Goal: Task Accomplishment & Management: Complete application form

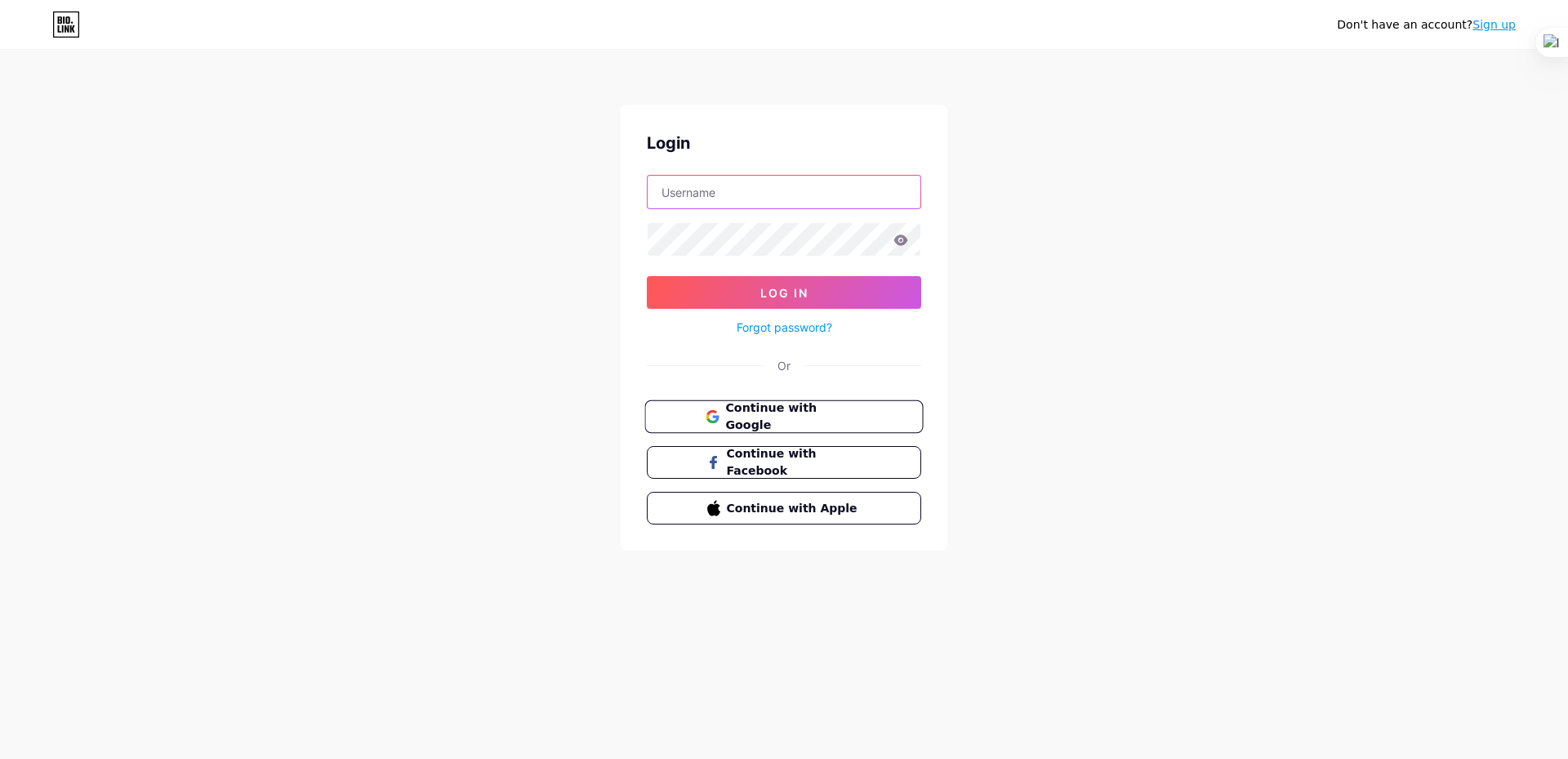
type input "[EMAIL_ADDRESS][DOMAIN_NAME]"
click at [792, 409] on span "Continue with Google" at bounding box center [793, 417] width 136 height 35
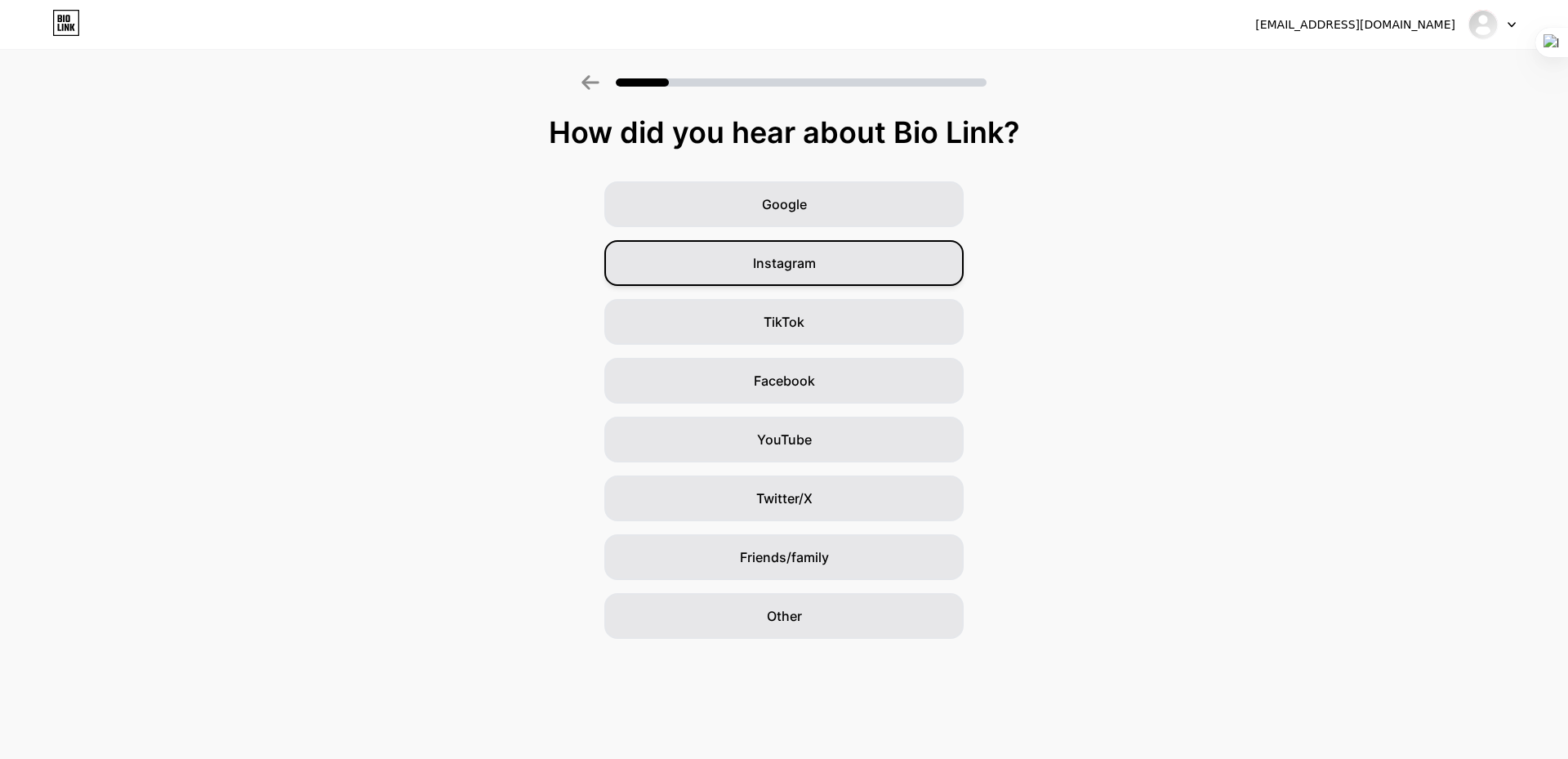
click at [818, 262] on div "Instagram" at bounding box center [784, 263] width 360 height 46
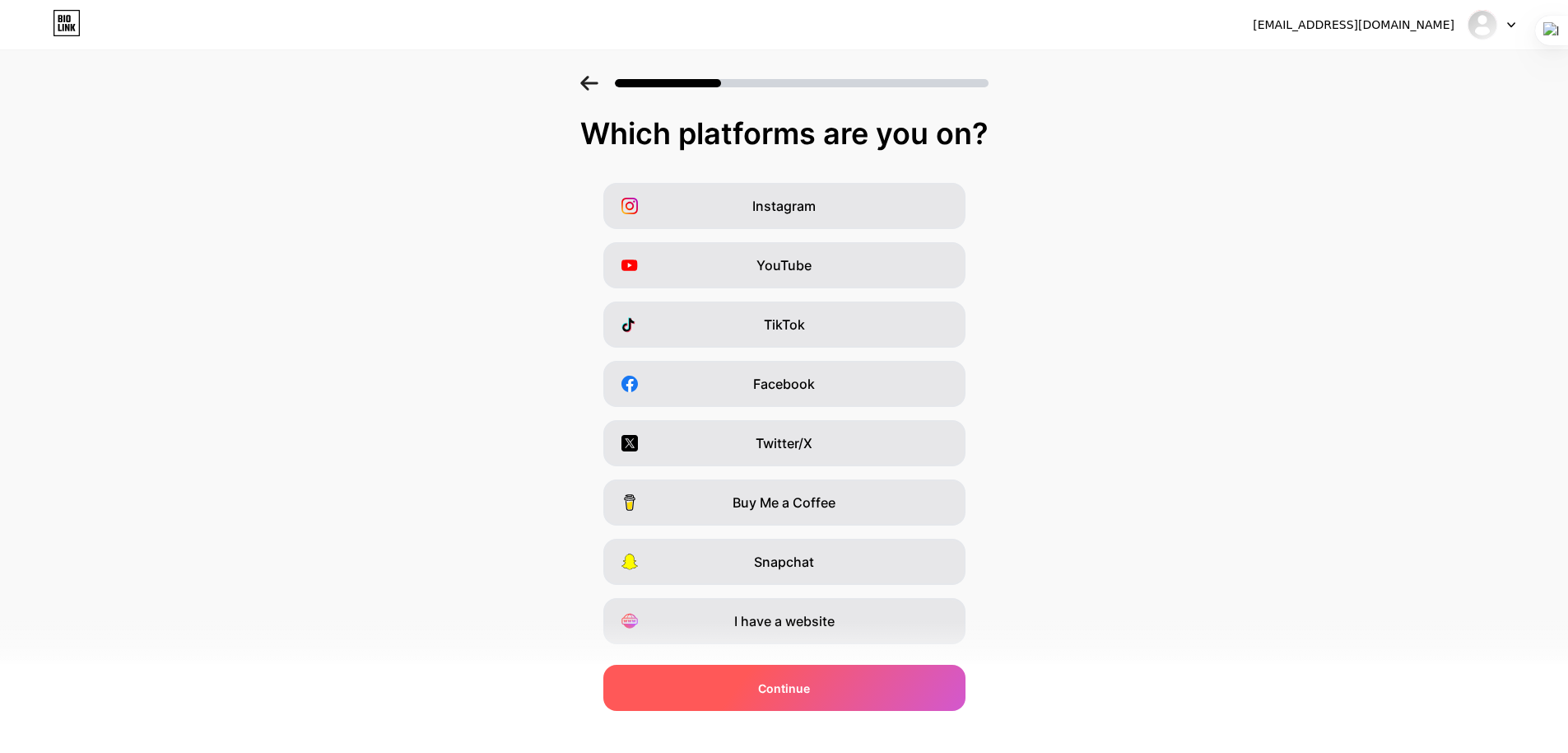
click at [769, 675] on div "Continue" at bounding box center [785, 688] width 362 height 46
click at [833, 688] on div "Continue" at bounding box center [785, 688] width 362 height 46
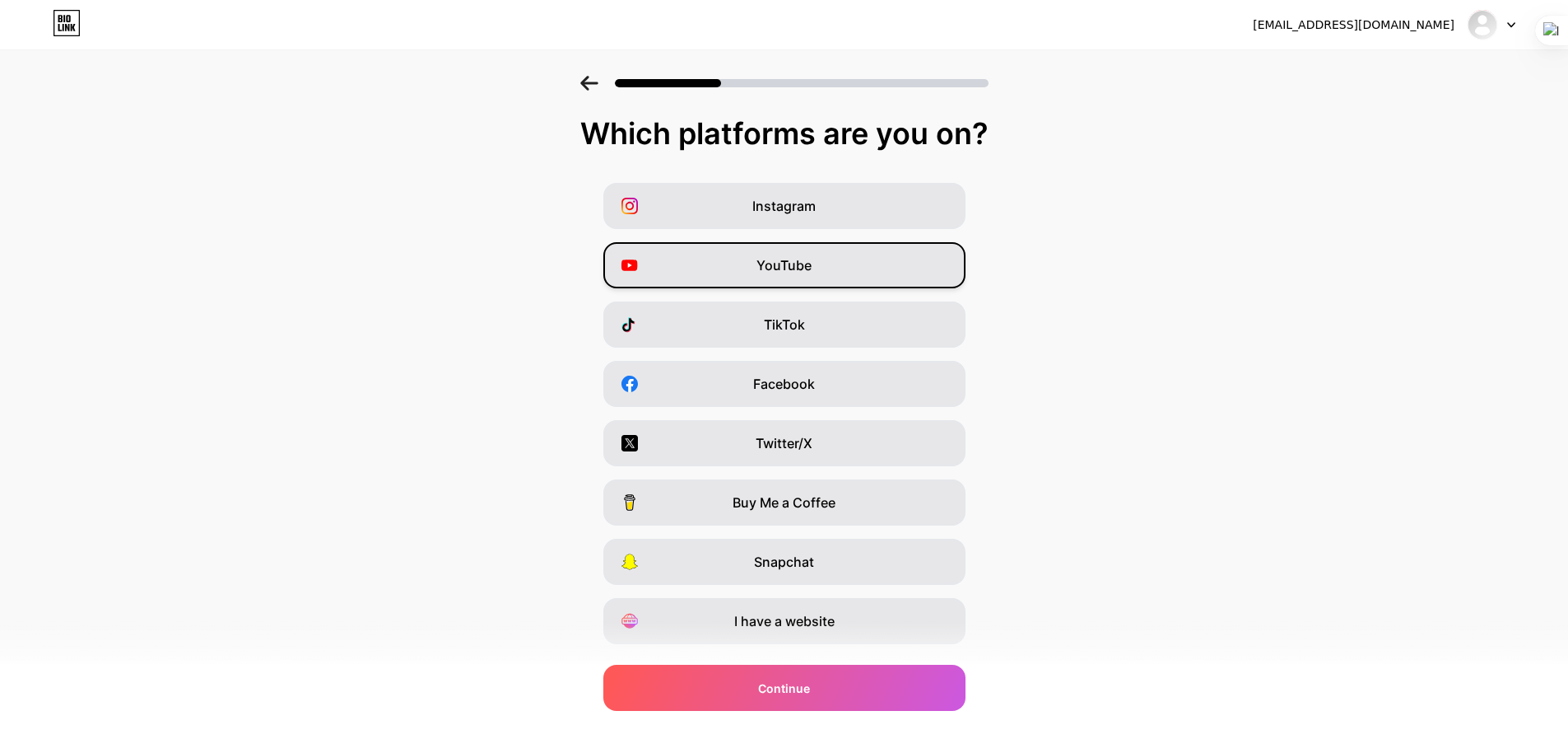
click at [826, 255] on div "YouTube" at bounding box center [785, 265] width 362 height 46
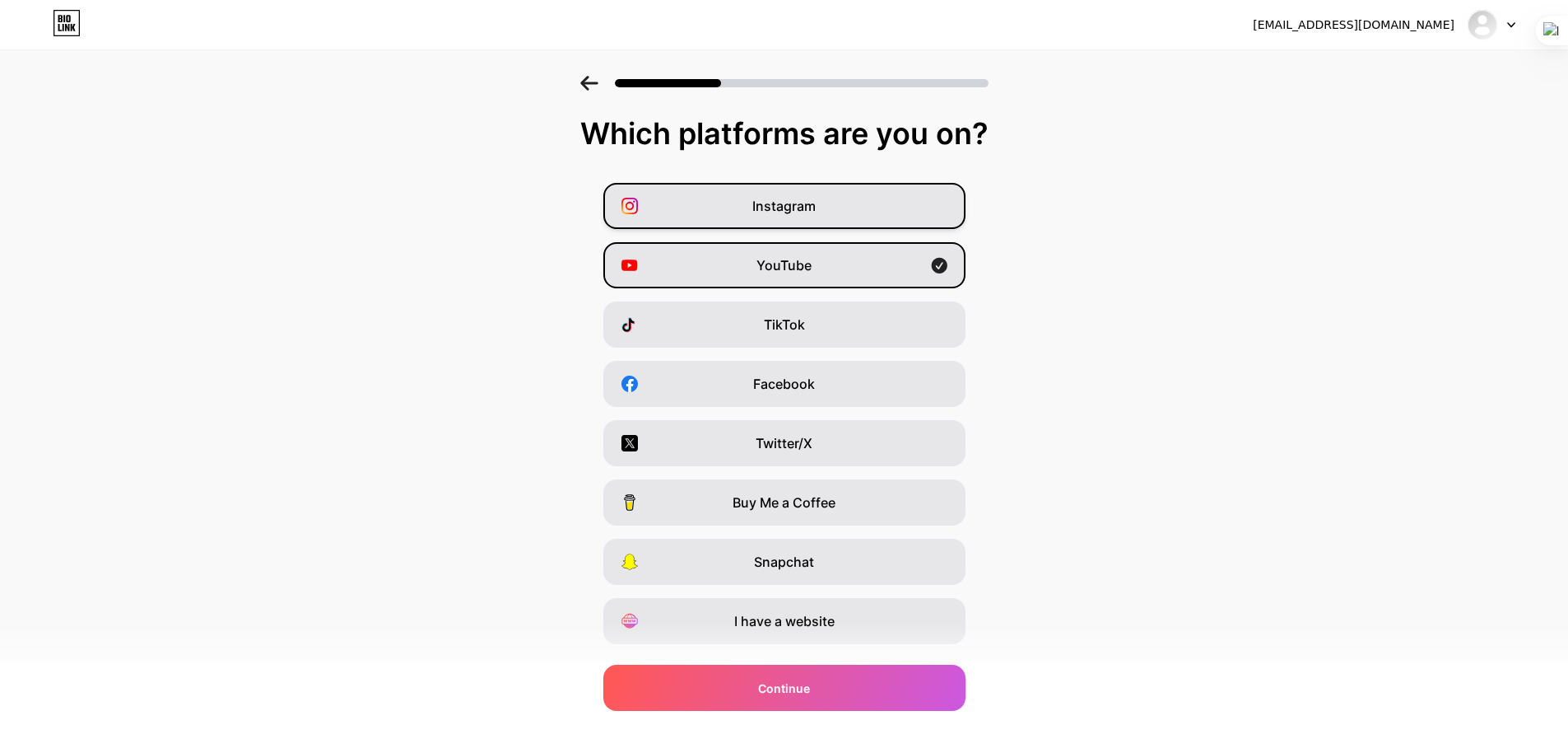
click at [857, 200] on div "Instagram" at bounding box center [785, 206] width 362 height 46
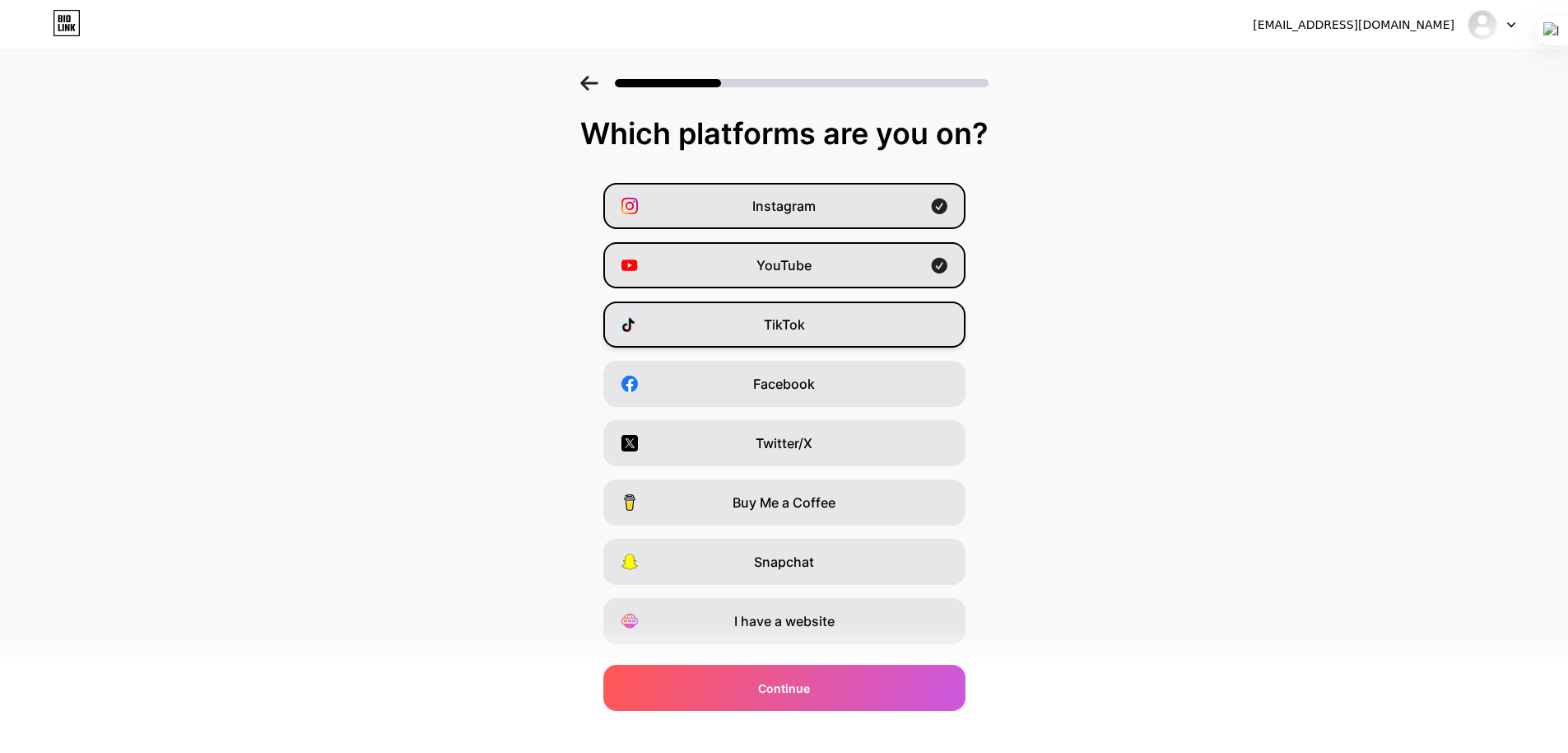
click at [868, 322] on div "TikTok" at bounding box center [785, 325] width 362 height 46
click at [863, 260] on div "YouTube" at bounding box center [785, 265] width 362 height 46
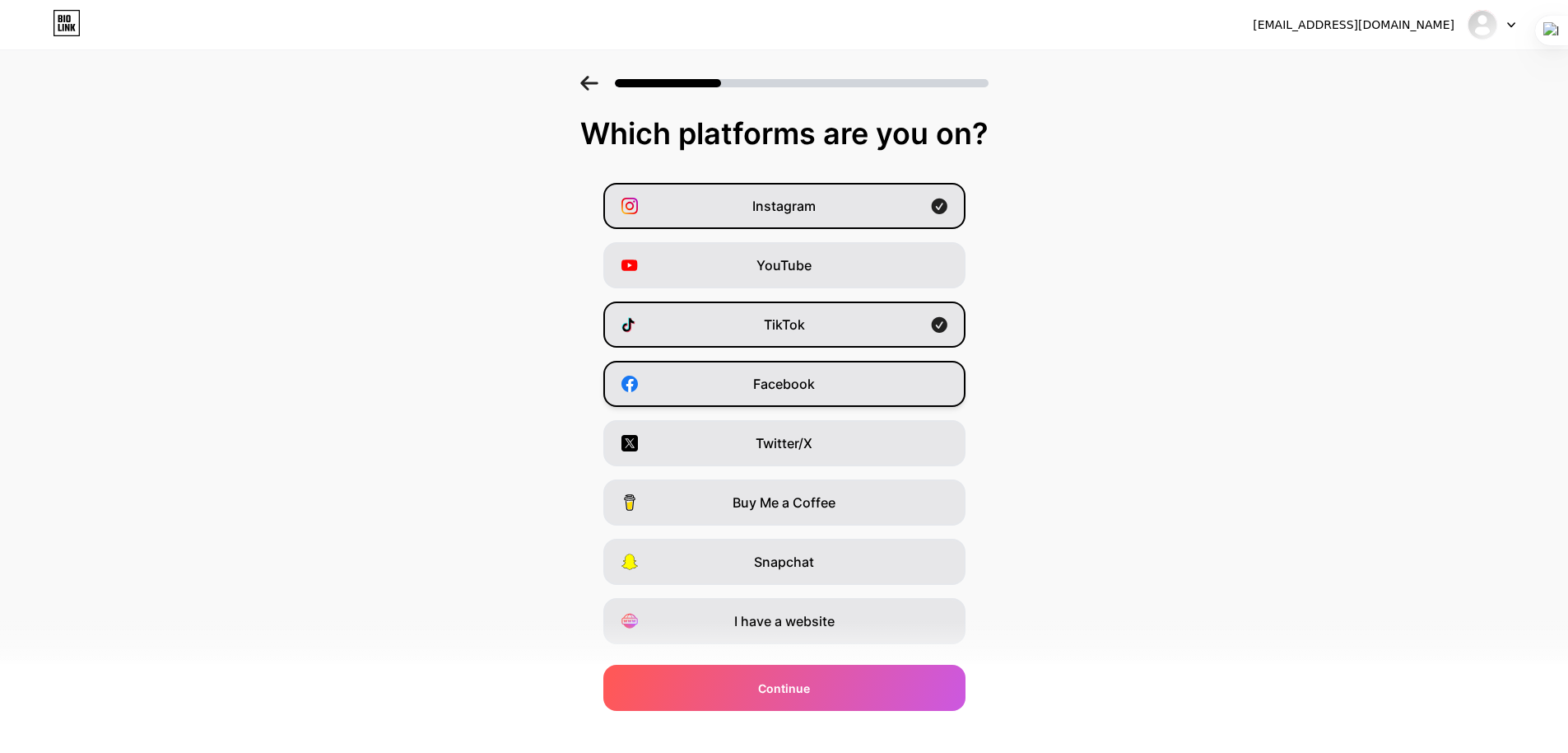
click at [872, 385] on div "Facebook" at bounding box center [785, 384] width 362 height 46
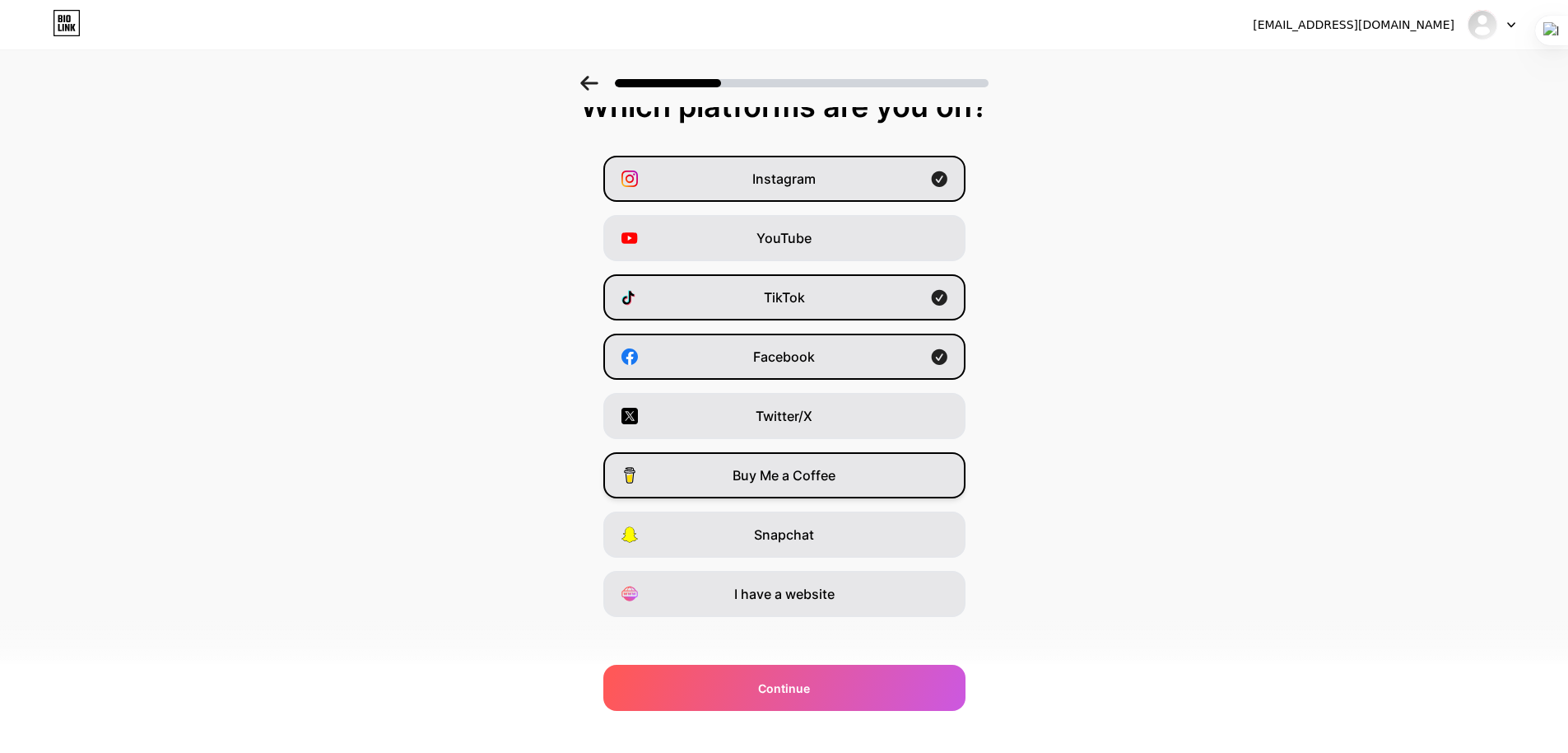
scroll to position [40, 0]
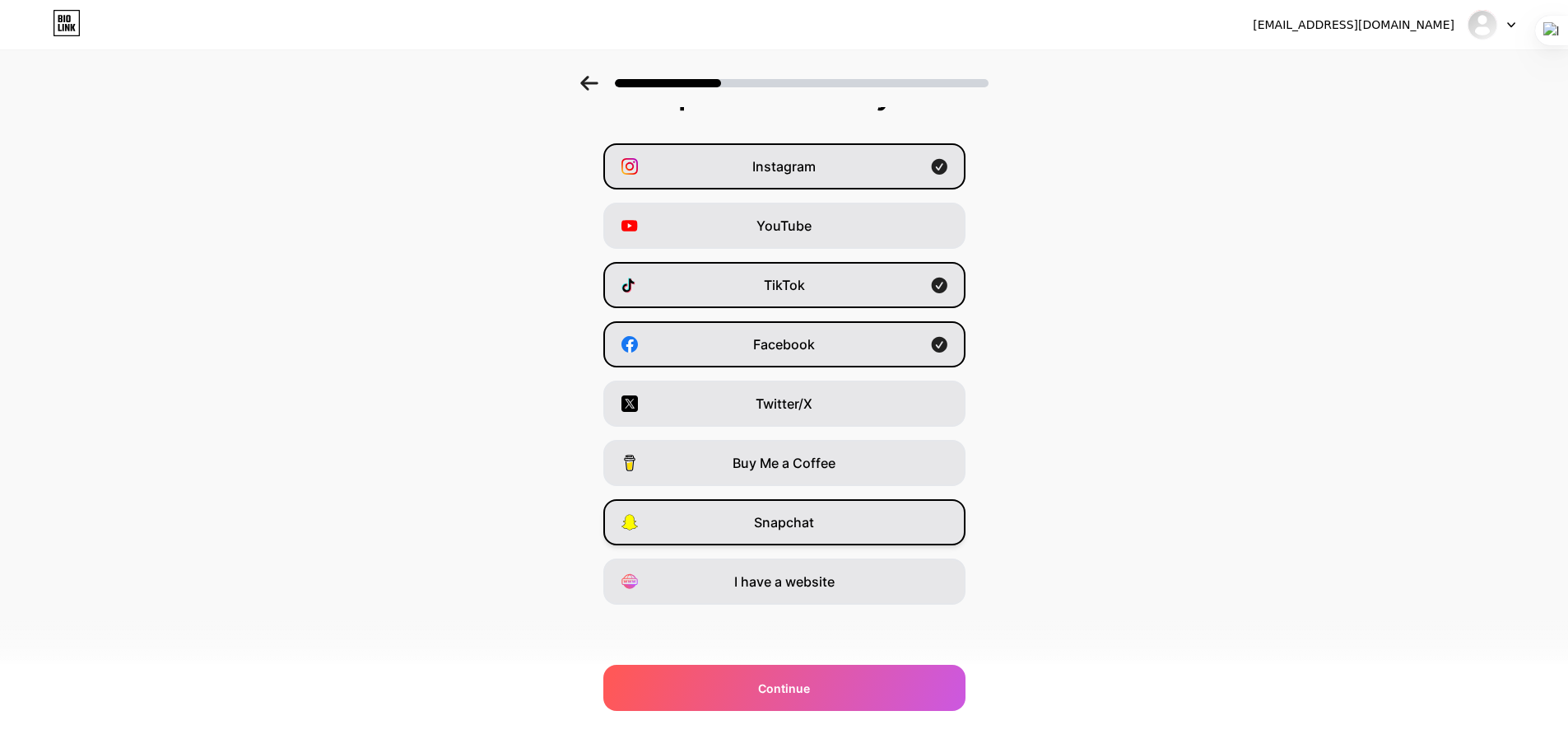
click at [848, 512] on div "Snapchat" at bounding box center [785, 522] width 362 height 46
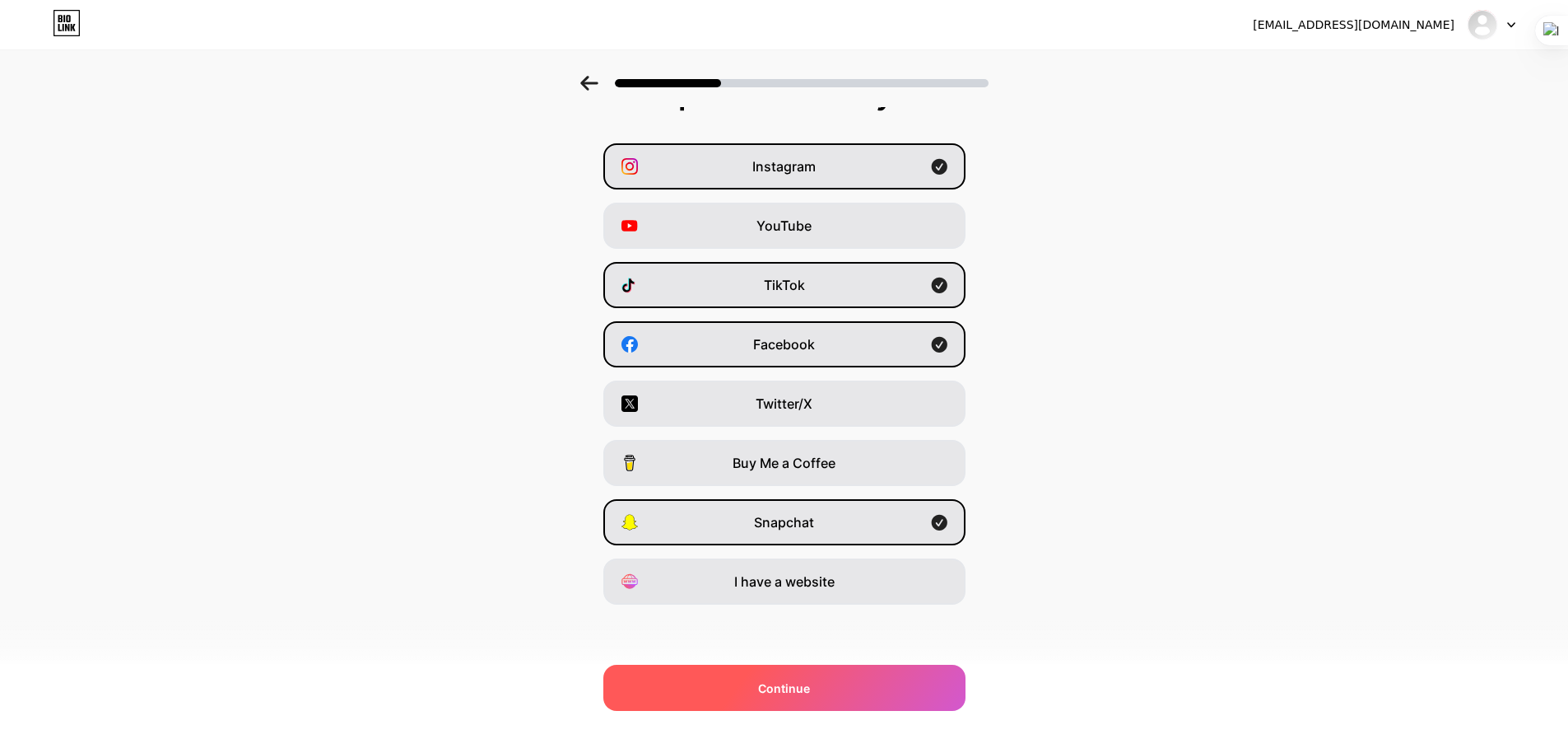
click at [893, 680] on div "Continue" at bounding box center [785, 688] width 362 height 46
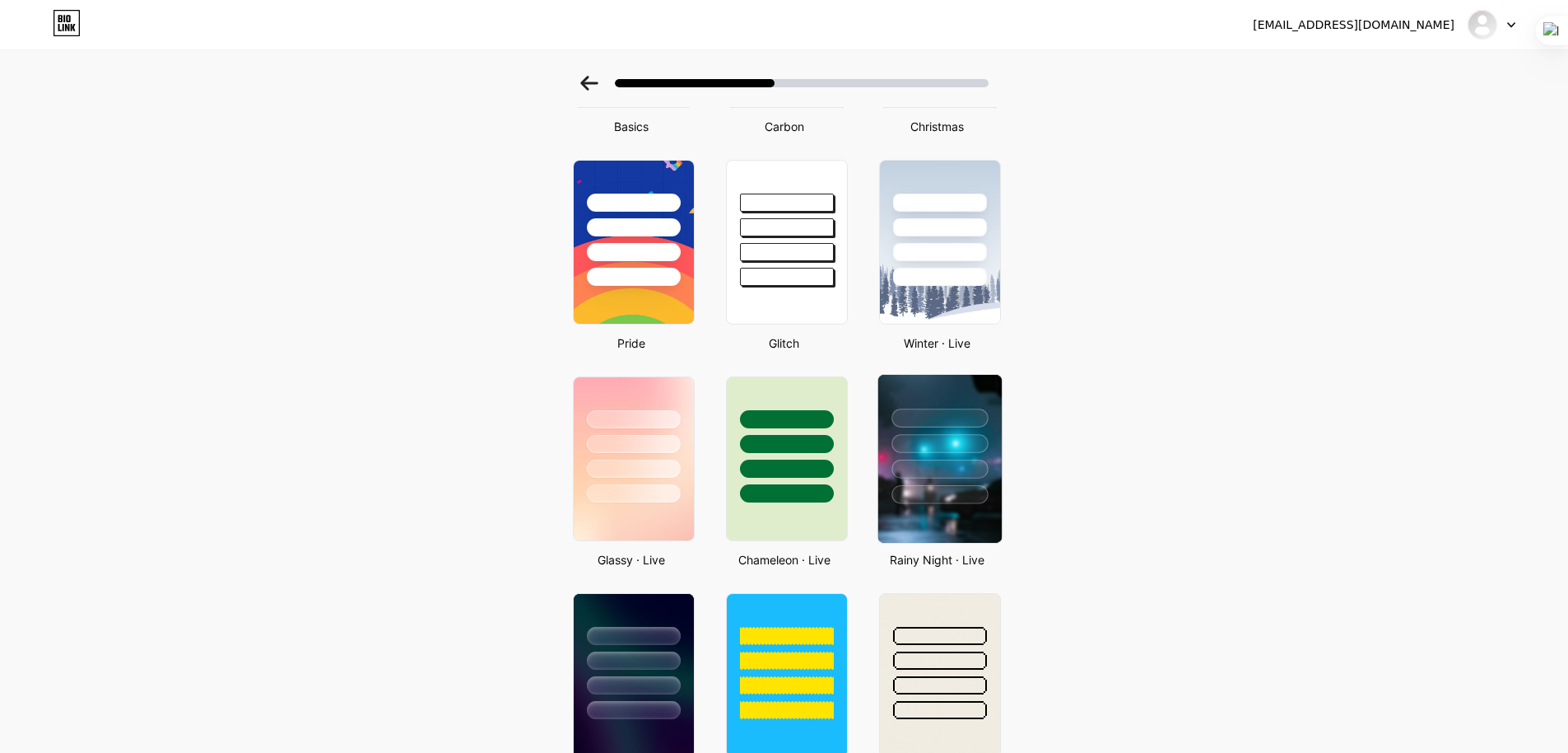
scroll to position [274, 0]
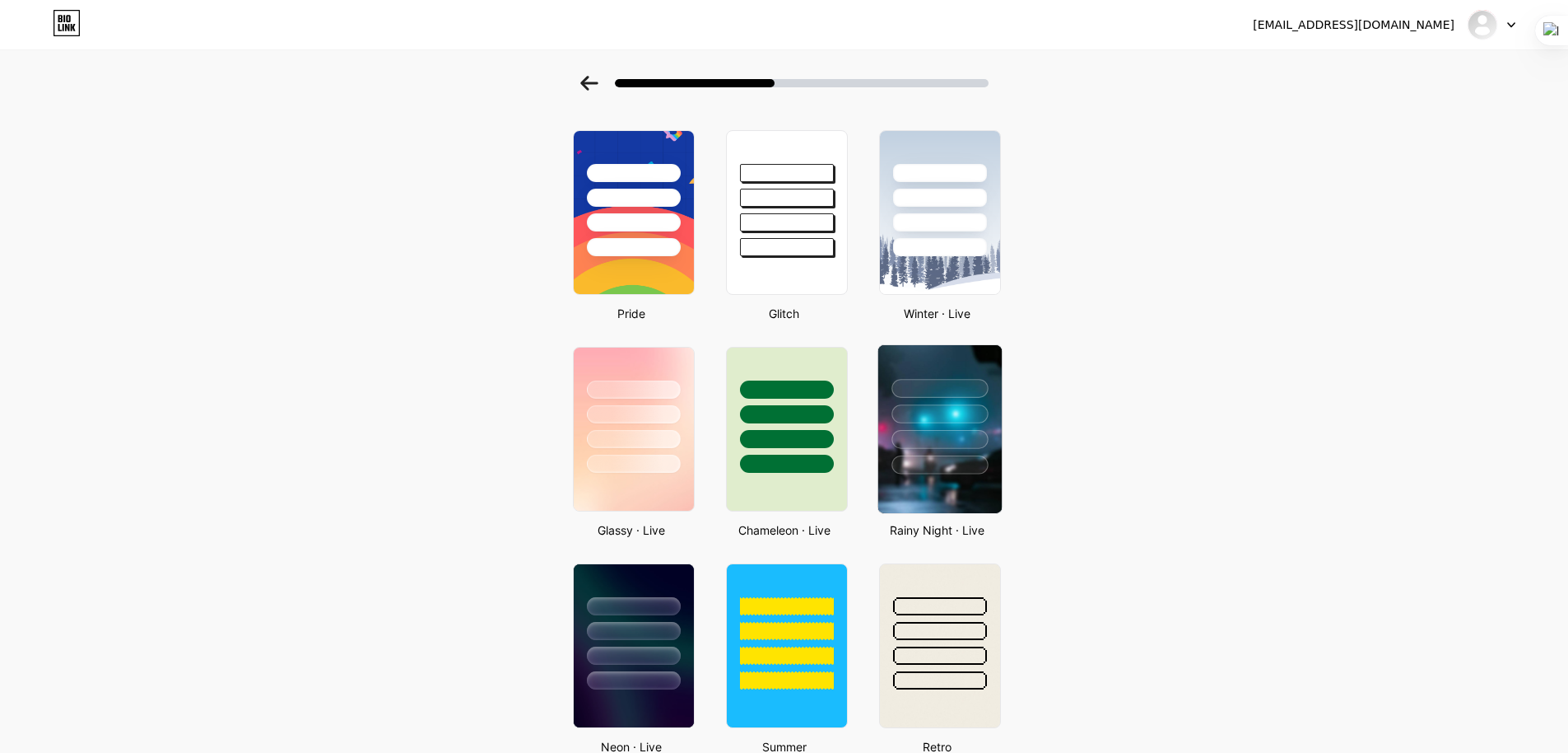
click at [936, 443] on div at bounding box center [939, 439] width 96 height 19
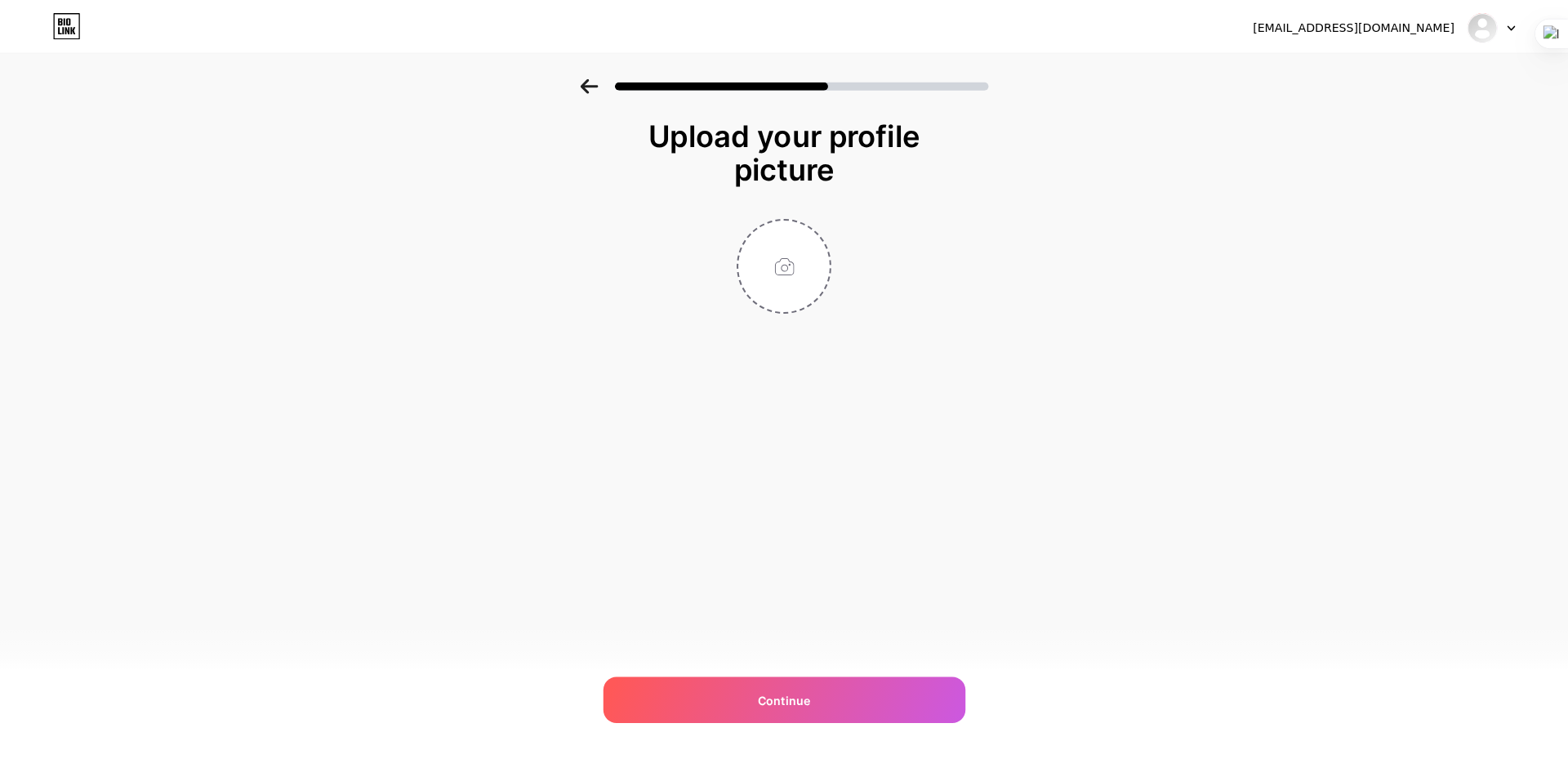
scroll to position [0, 0]
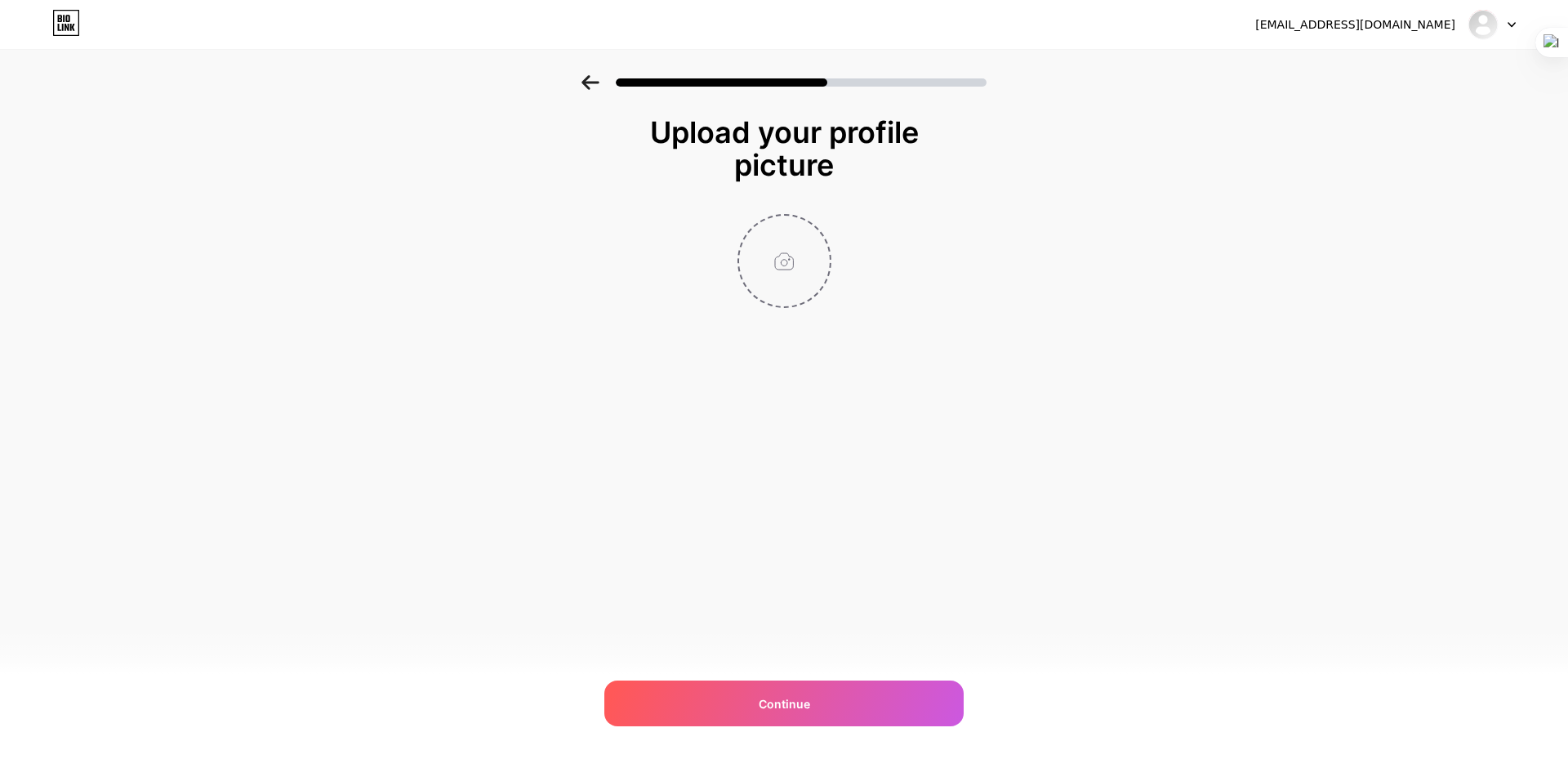
click at [783, 238] on input "file" at bounding box center [784, 261] width 91 height 91
type input "C:\fakepath\xfgxzvfgxz.jpg"
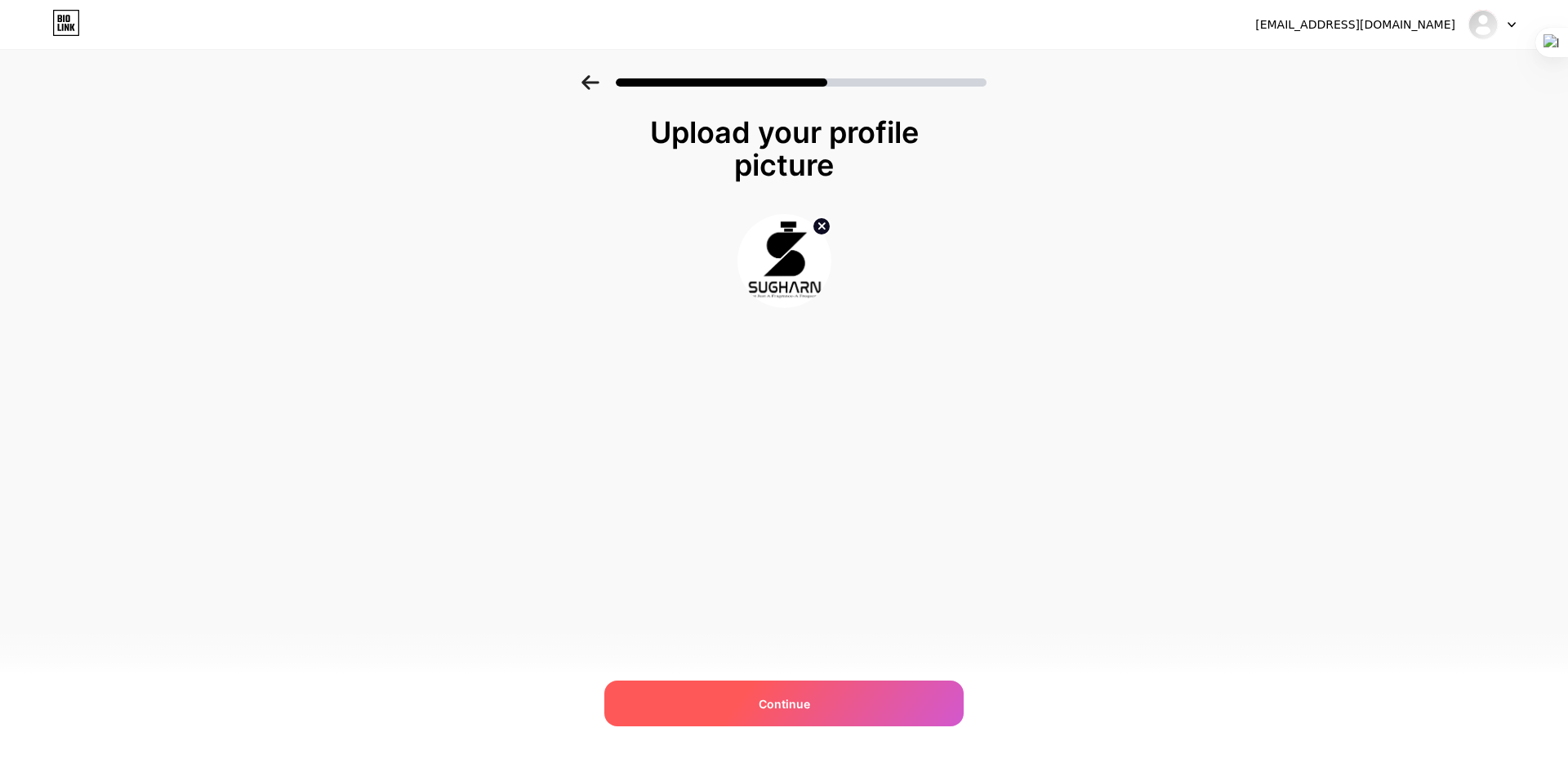
click at [831, 711] on div "Continue" at bounding box center [784, 703] width 360 height 46
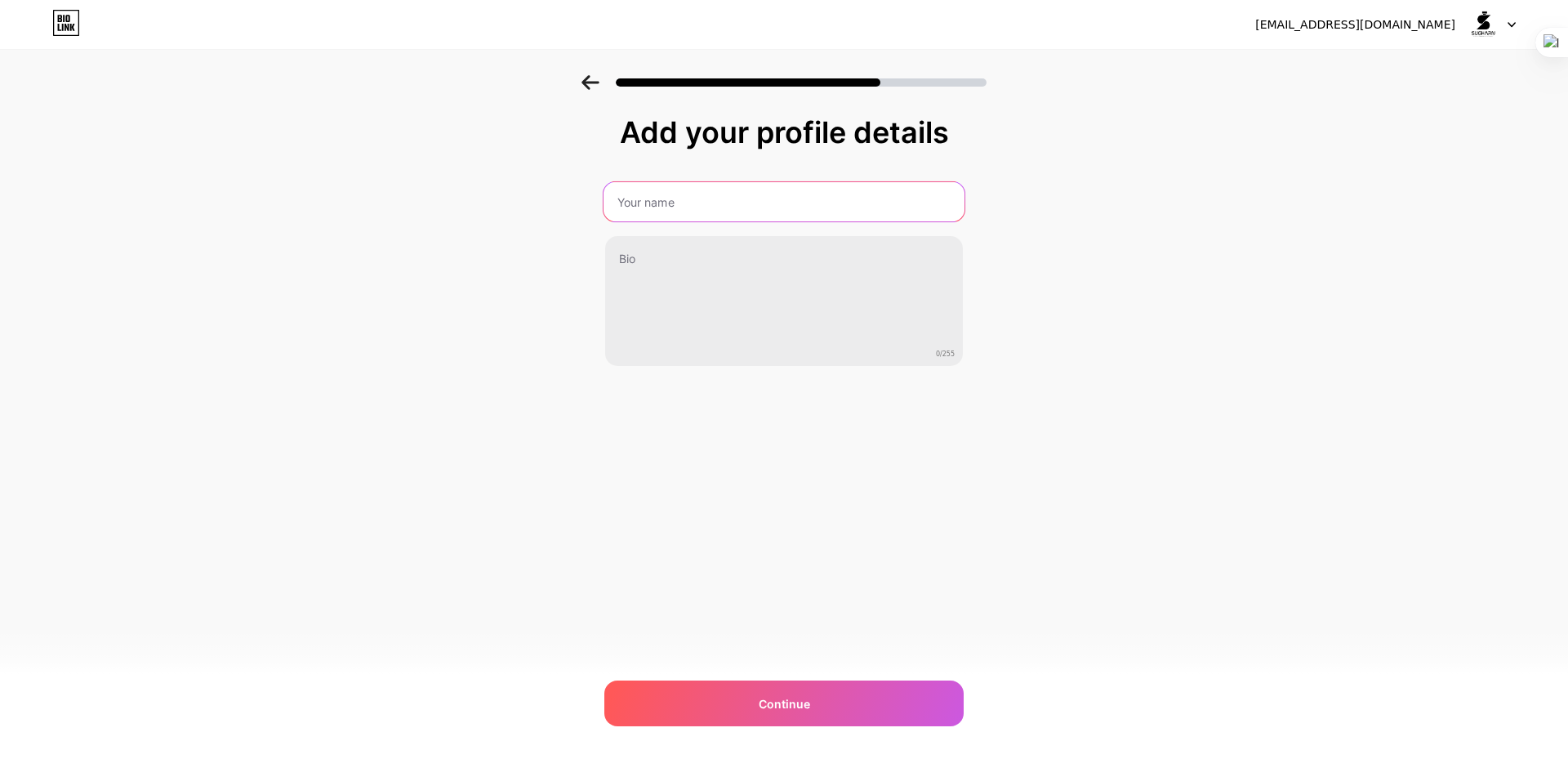
click at [691, 191] on input "text" at bounding box center [784, 202] width 361 height 39
type input "Sugharn"
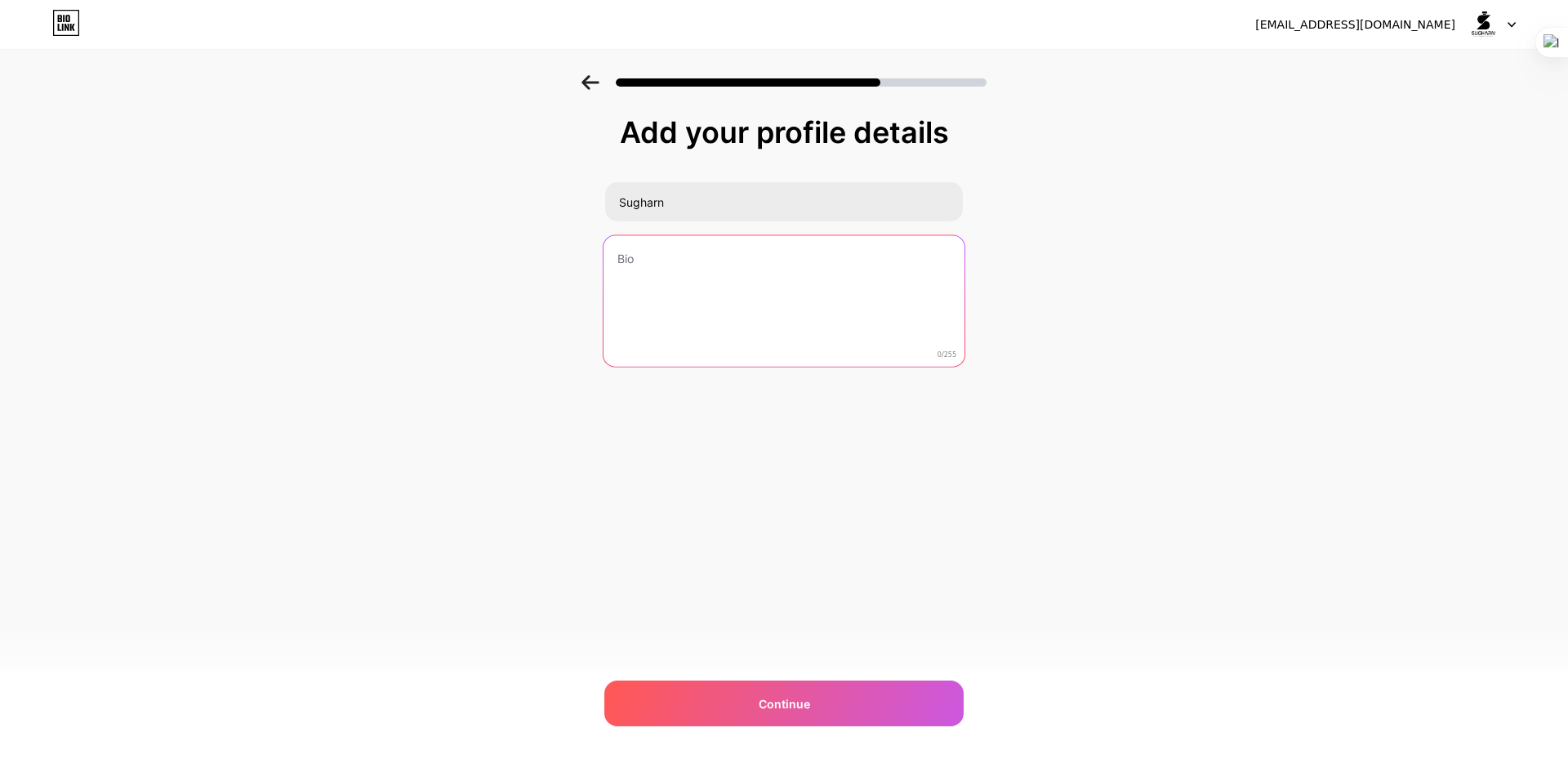
click at [670, 257] on textarea at bounding box center [784, 301] width 361 height 133
paste textarea "Not Just A Fragrance -A Frequency"
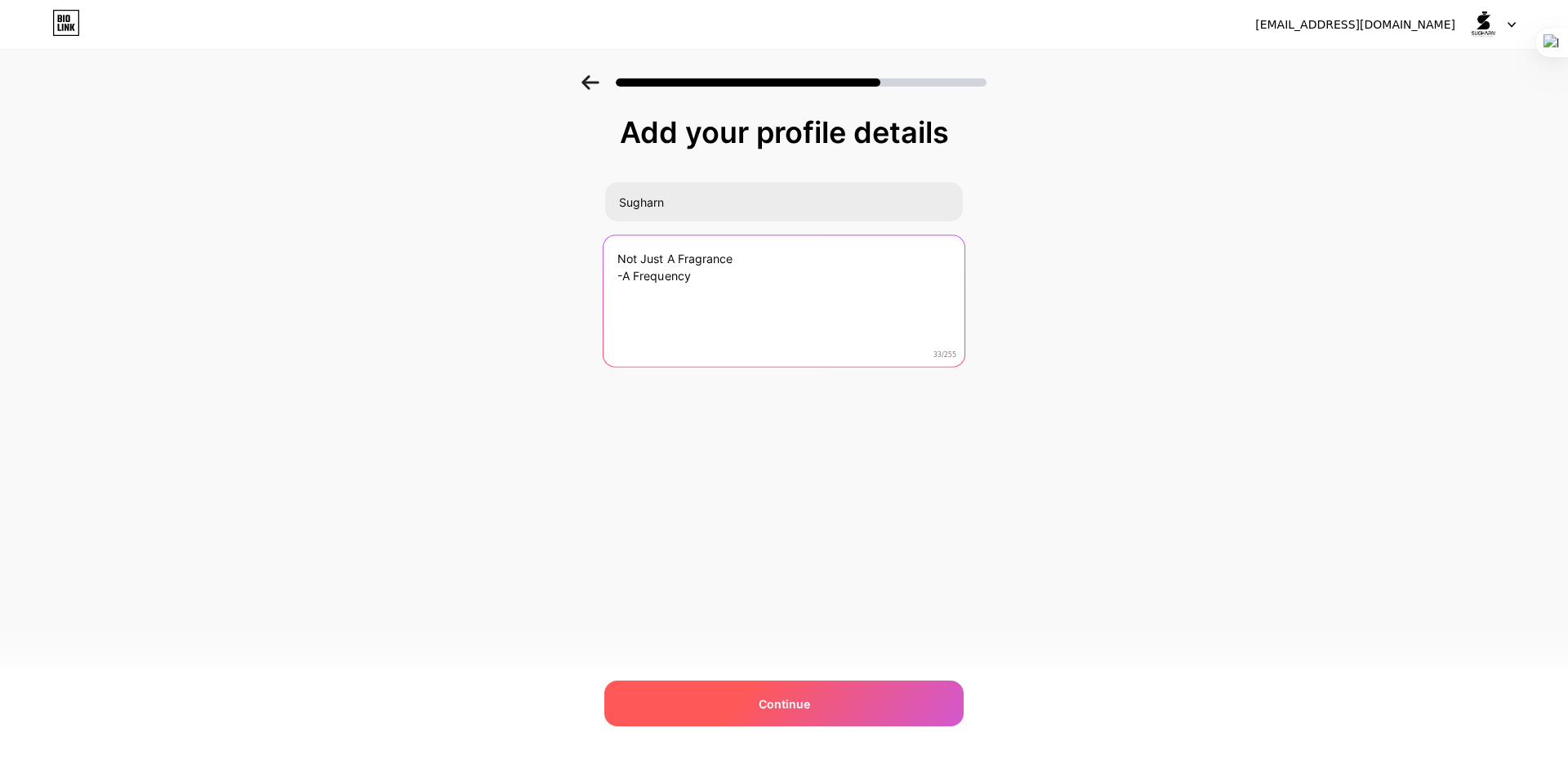
type textarea "Not Just A Fragrance -A Frequency"
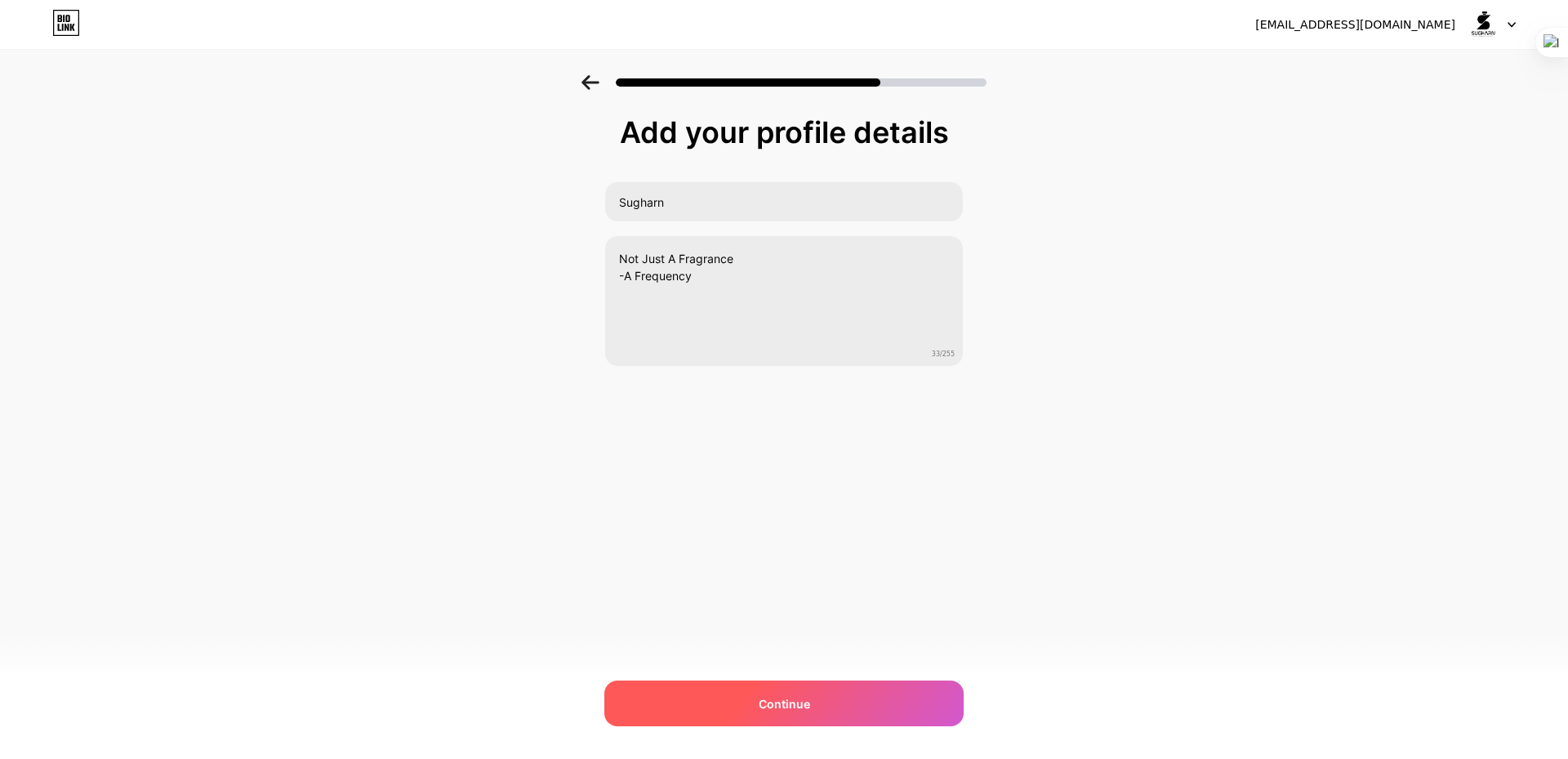
click at [793, 695] on span "Continue" at bounding box center [784, 703] width 51 height 17
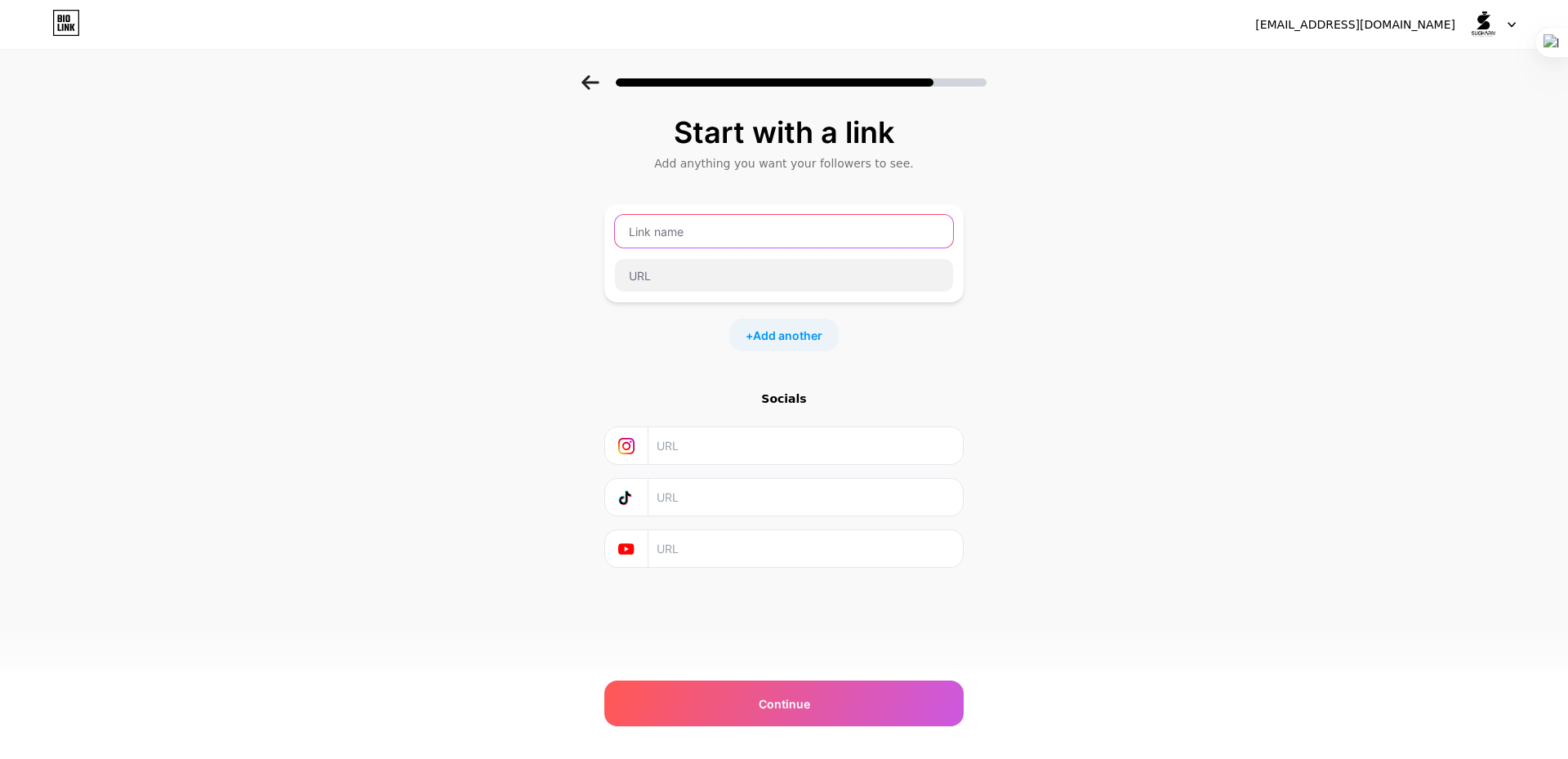
click at [704, 239] on input "text" at bounding box center [784, 231] width 338 height 33
click at [730, 442] on input "text" at bounding box center [805, 445] width 297 height 37
click at [695, 239] on input "text" at bounding box center [784, 231] width 338 height 33
type input "Facebook"
click at [715, 272] on input "text" at bounding box center [784, 275] width 338 height 33
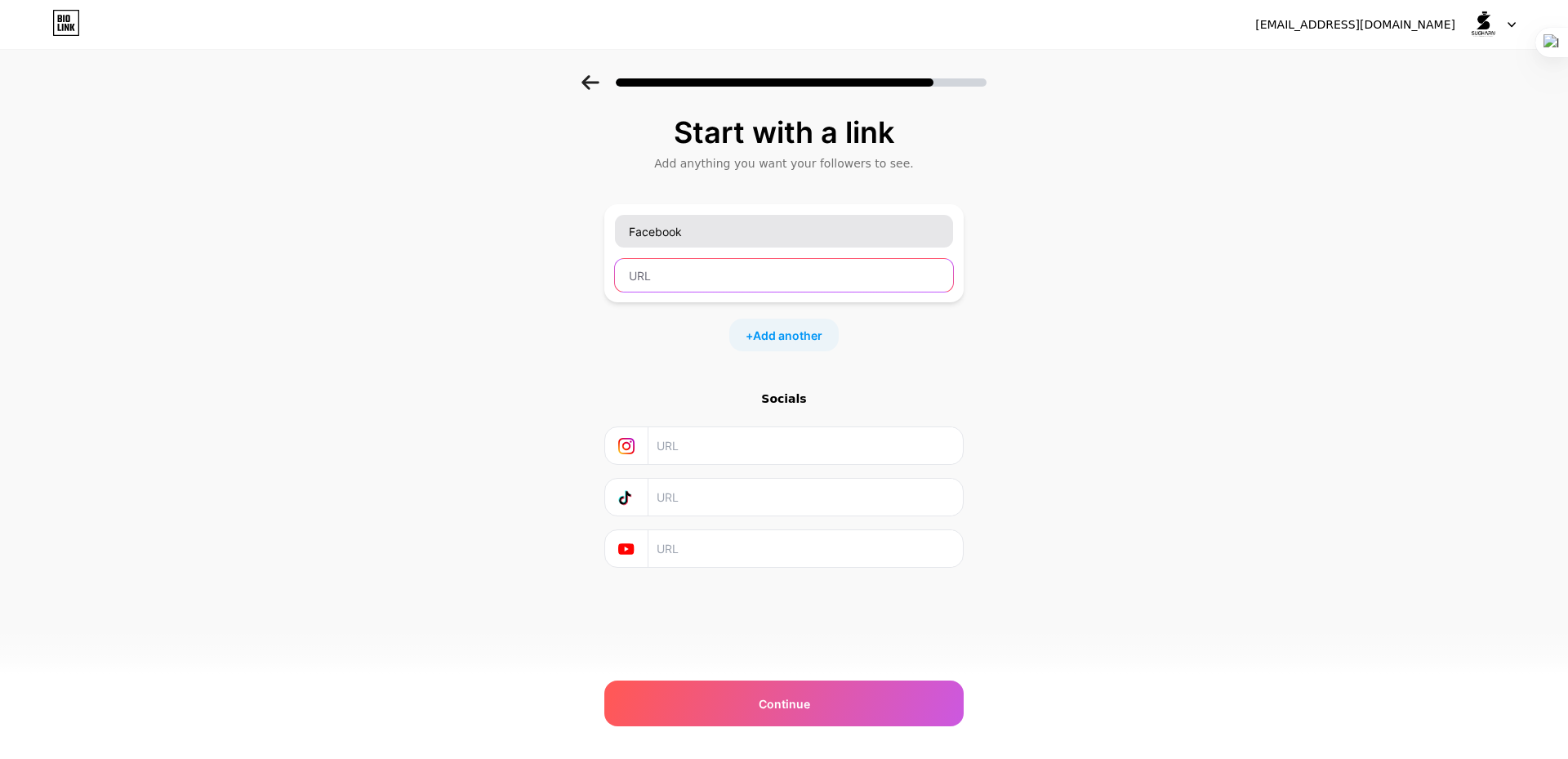
paste input "https://www.facebook.com/sugharn"
type input "https://www.facebook.com/sugharn"
click at [681, 444] on input "text" at bounding box center [805, 445] width 297 height 37
paste input "https://www.instagram.com/sugharn_perfume/"
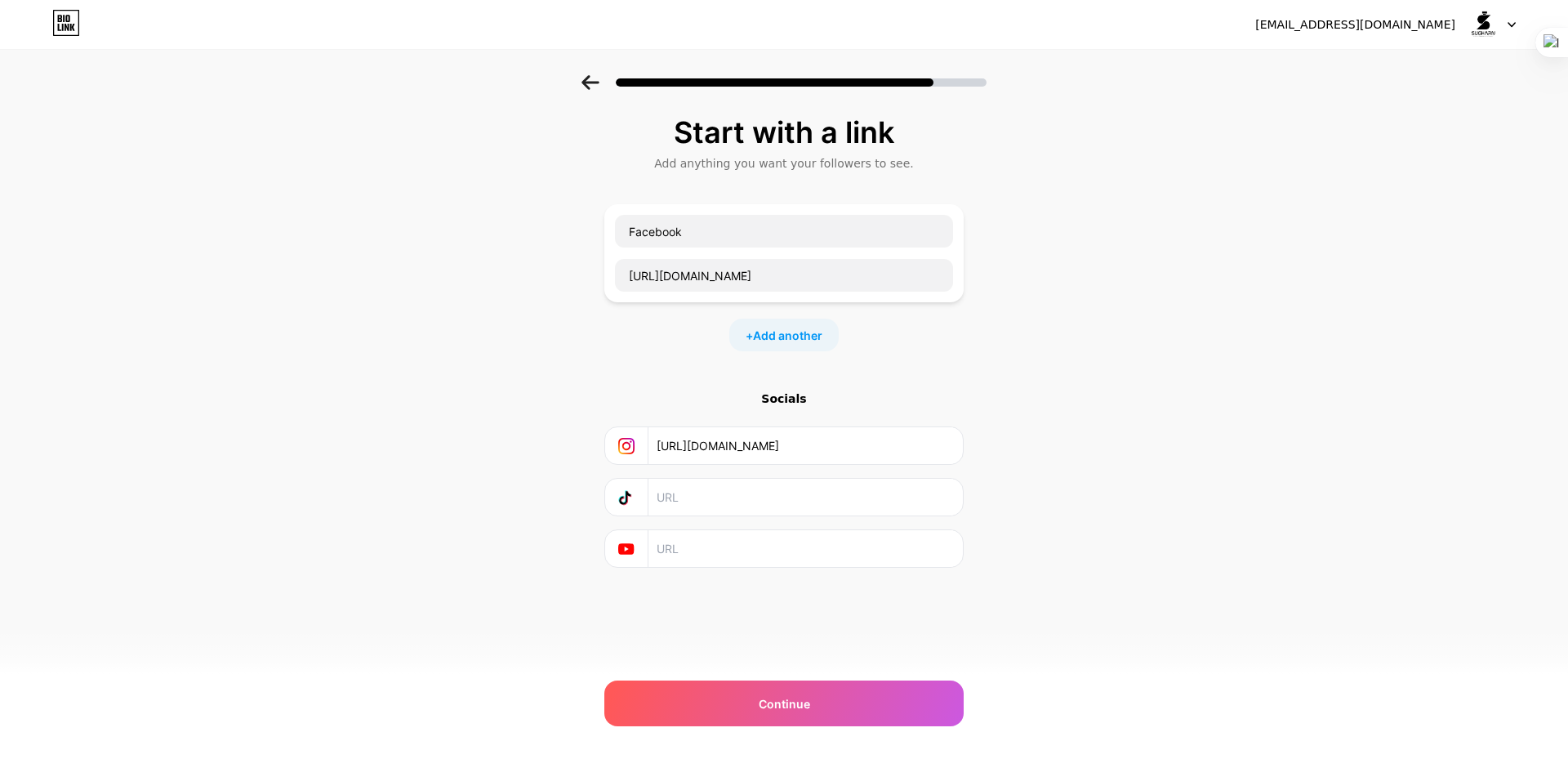
type input "https://www.instagram.com/sugharn_perfume/"
click at [777, 695] on span "Continue" at bounding box center [784, 703] width 51 height 17
click at [829, 688] on div "Continue" at bounding box center [784, 703] width 360 height 46
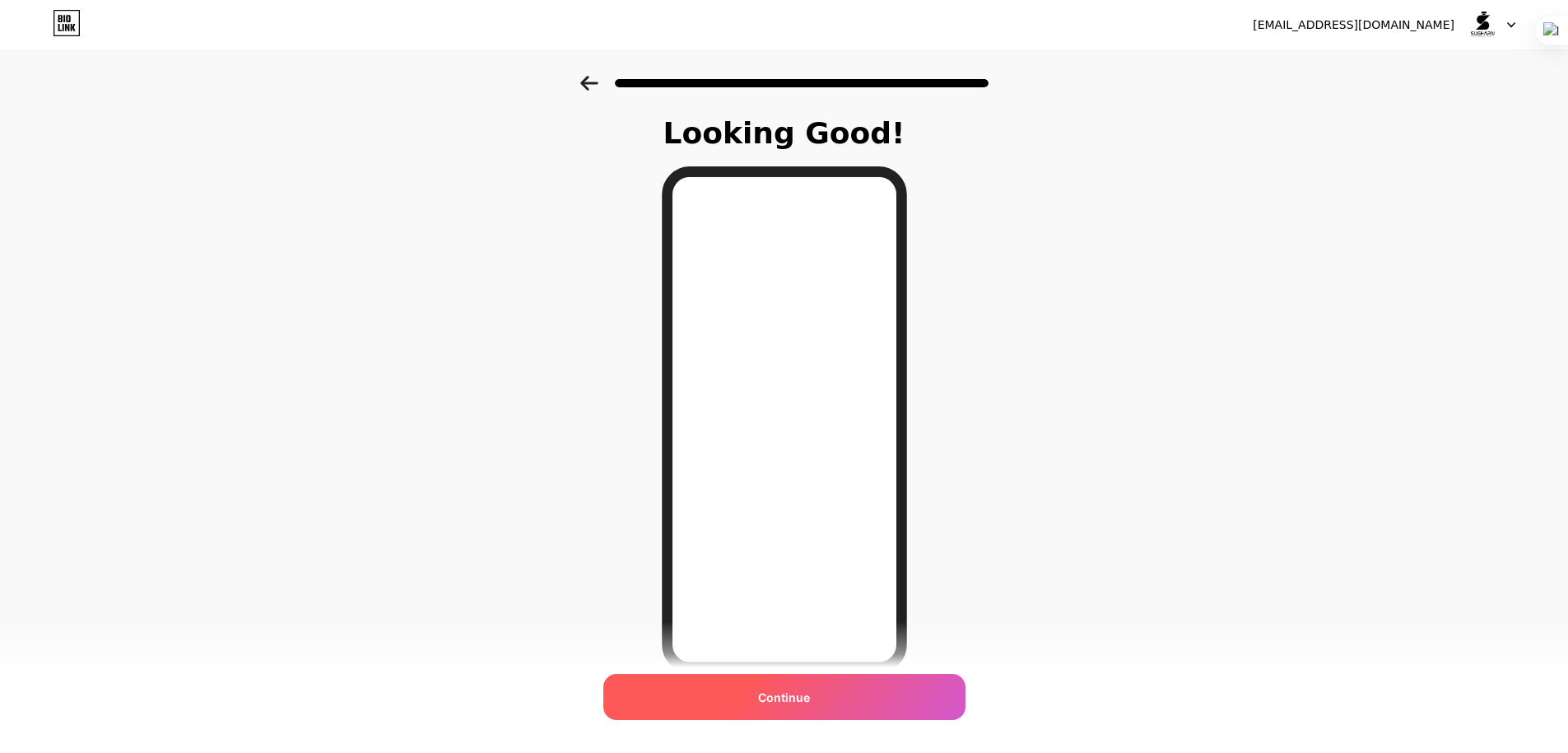
click at [842, 708] on div "Continue" at bounding box center [785, 697] width 362 height 46
